Goal: Transaction & Acquisition: Subscribe to service/newsletter

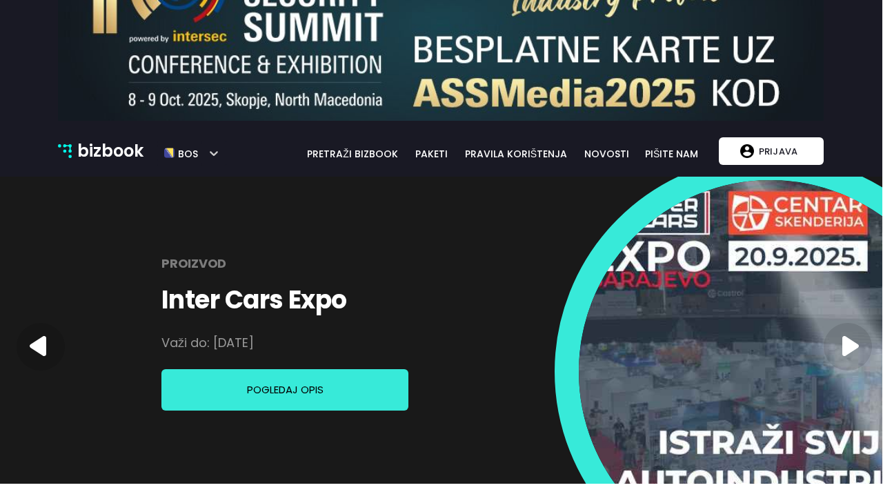
scroll to position [79, 1]
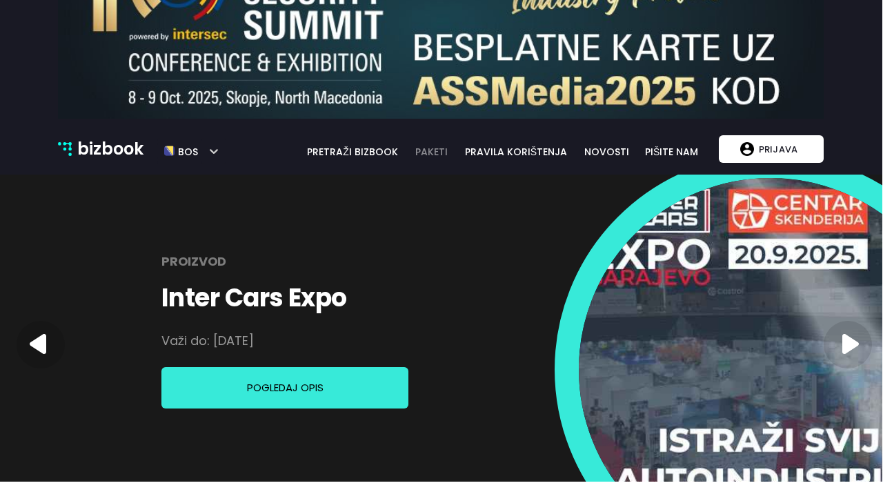
click at [438, 156] on link "paketi" at bounding box center [431, 151] width 49 height 15
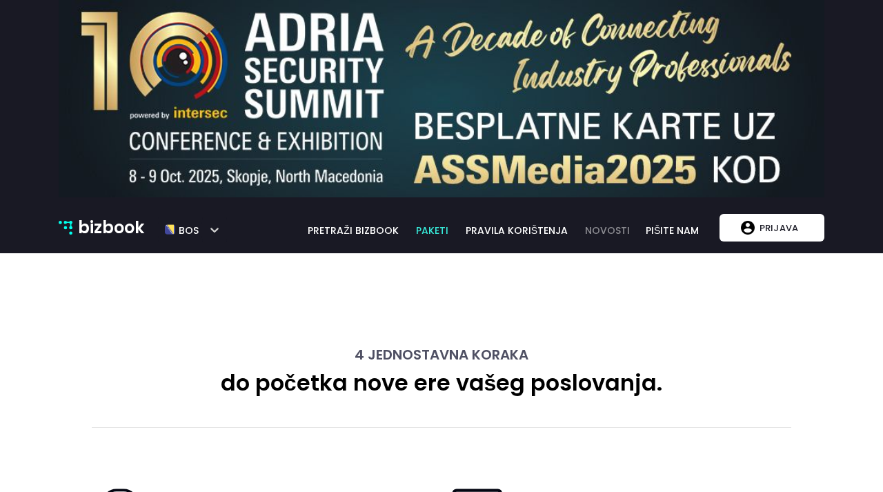
click at [603, 228] on link "novosti" at bounding box center [606, 230] width 61 height 15
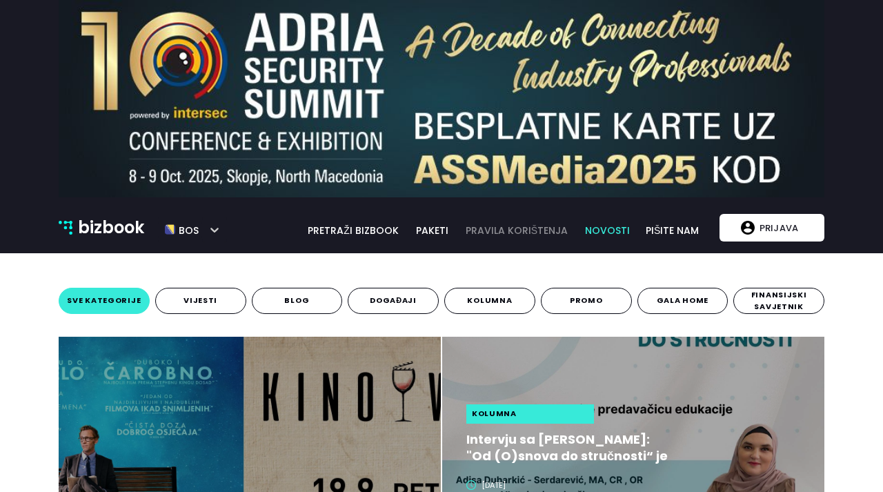
click at [494, 233] on link "pravila korištenja" at bounding box center [517, 230] width 120 height 15
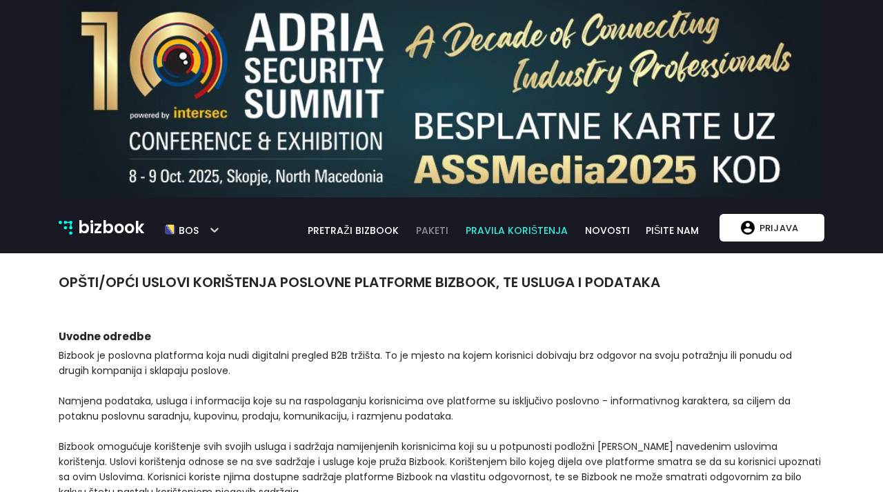
click at [432, 231] on link "paketi" at bounding box center [432, 230] width 49 height 15
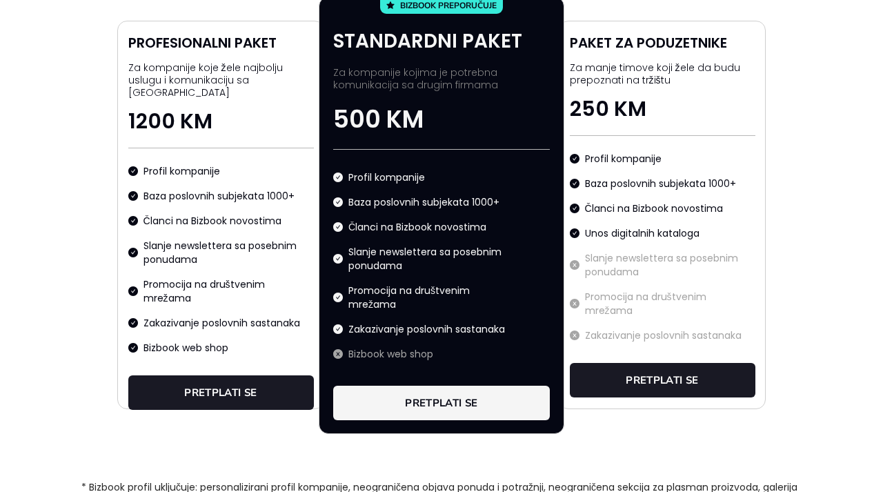
scroll to position [1036, 0]
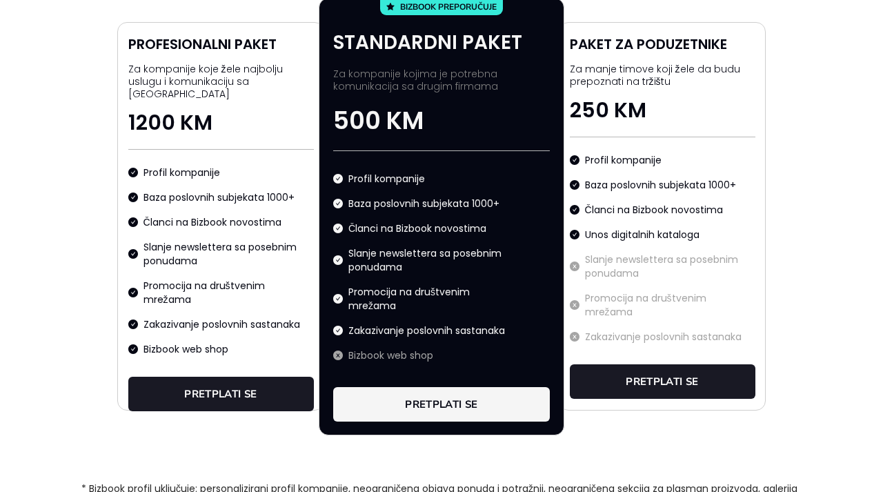
click at [405, 392] on button "pretplati se" at bounding box center [441, 404] width 217 height 34
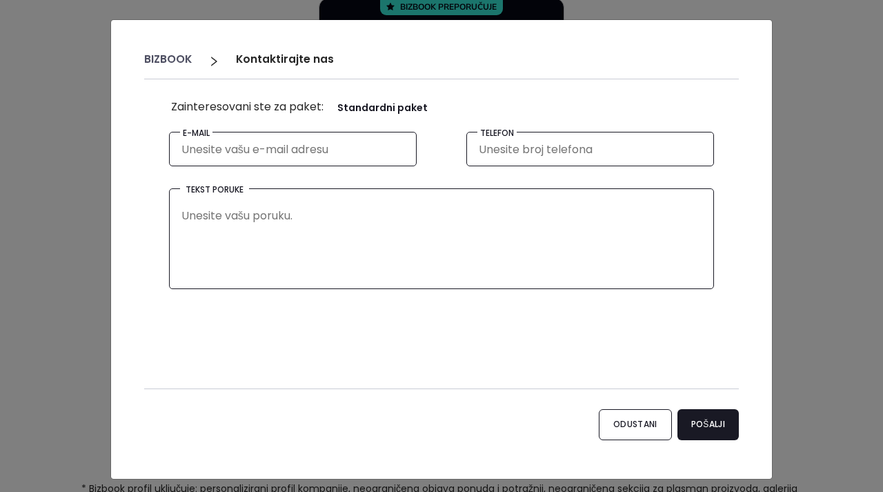
click at [612, 403] on div "Odustani Pošalji" at bounding box center [441, 414] width 594 height 52
click at [619, 422] on button "Odustani" at bounding box center [635, 424] width 73 height 31
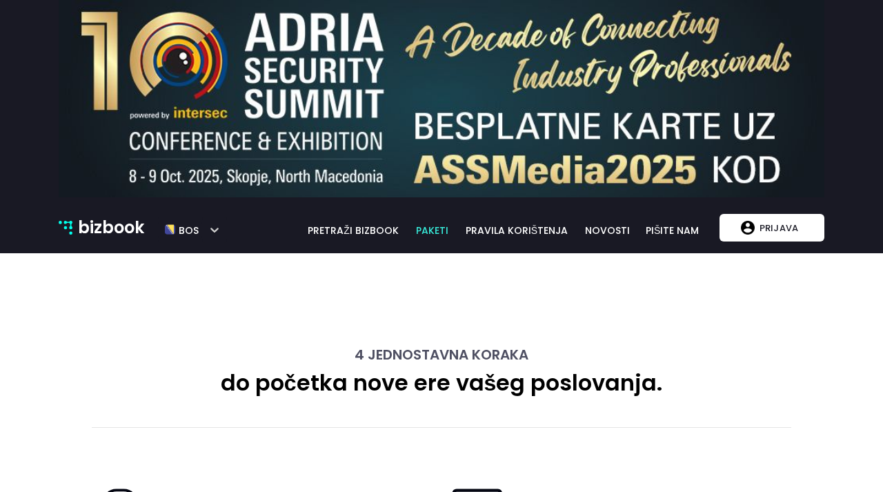
scroll to position [0, 0]
